Goal: Find specific page/section: Find specific page/section

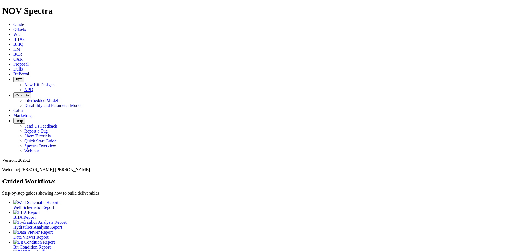
click at [13, 47] on icon at bounding box center [13, 49] width 0 height 5
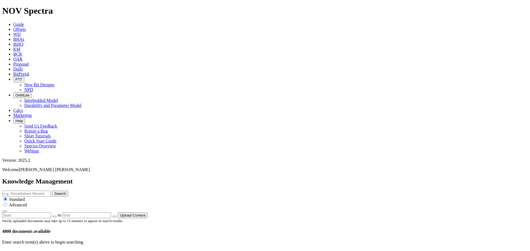
click at [148, 213] on button "Upload Content" at bounding box center [132, 216] width 30 height 6
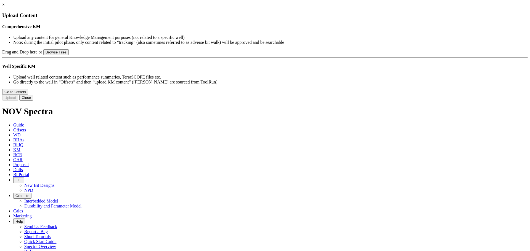
click at [5, 7] on link "×" at bounding box center [3, 4] width 2 height 5
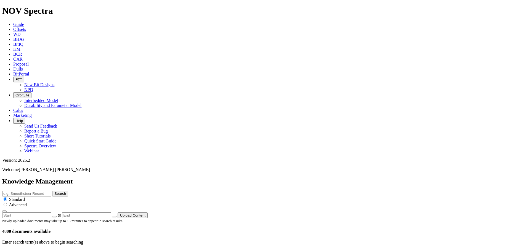
click at [23, 67] on span "Dulls" at bounding box center [18, 69] width 10 height 5
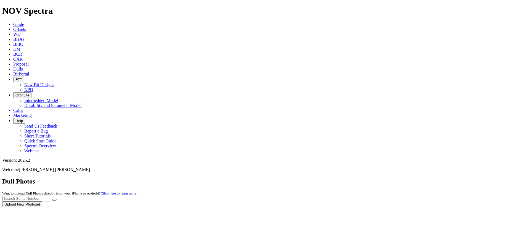
click at [210, 207] on div at bounding box center [264, 207] width 525 height 0
click at [211, 207] on div at bounding box center [264, 207] width 525 height 0
